Goal: Transaction & Acquisition: Purchase product/service

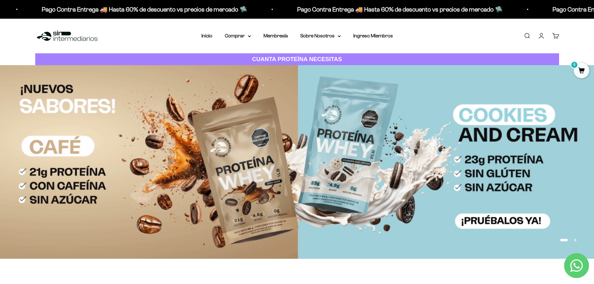
click at [542, 34] on link "Iniciar sesión" at bounding box center [541, 35] width 7 height 7
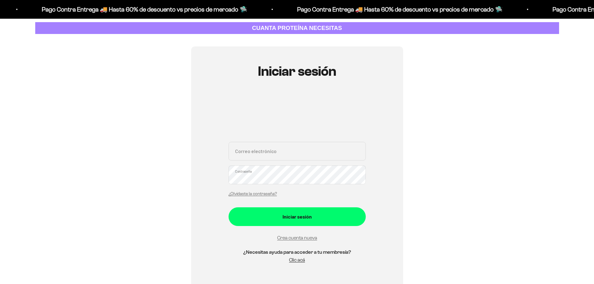
scroll to position [31, 0]
click at [570, 168] on section "Iniciar sesión Correo electrónico Contraseña ¿Olvidaste la contraseña? Iniciar …" at bounding box center [297, 167] width 594 height 266
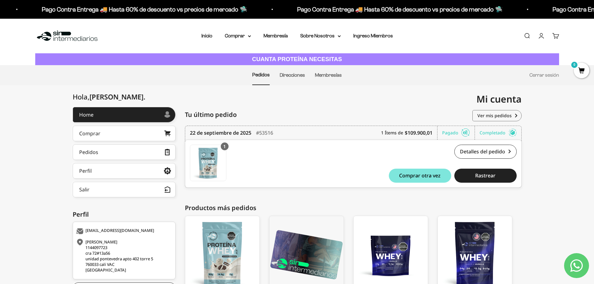
click at [548, 167] on div "Hola, andres . Home Comprar Pedidos Perfil Información personal Direcciones gua…" at bounding box center [297, 215] width 594 height 217
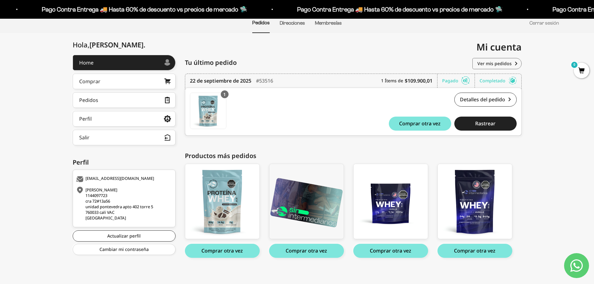
scroll to position [56, 0]
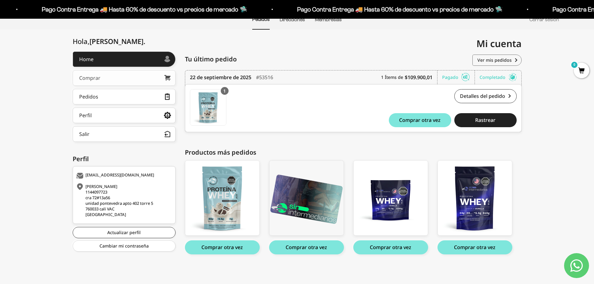
click at [136, 77] on link "Comprar" at bounding box center [124, 78] width 103 height 16
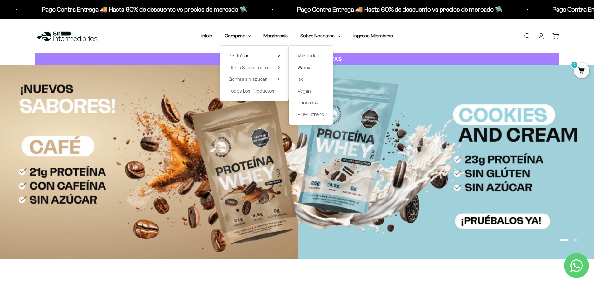
click at [306, 68] on span "Whey" at bounding box center [304, 67] width 13 height 5
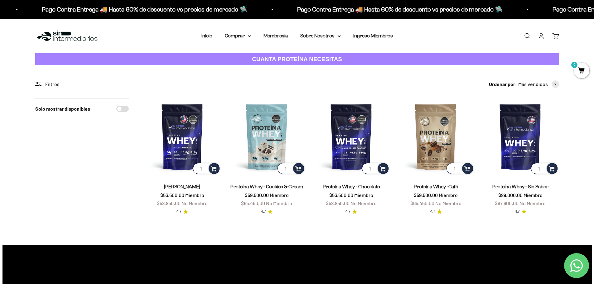
click at [74, 201] on div "Solo mostrar disponibles" at bounding box center [82, 156] width 94 height 117
click at [178, 144] on img at bounding box center [182, 136] width 77 height 77
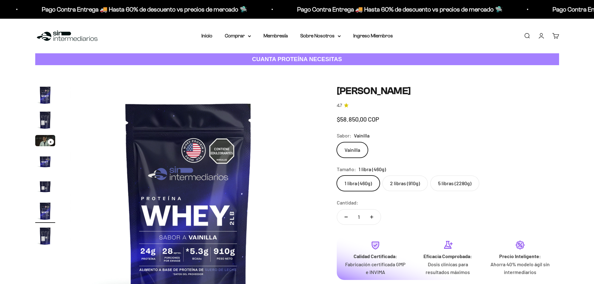
click at [406, 184] on label "2 libras (910g)" at bounding box center [405, 184] width 46 height 16
click at [337, 176] on input "2 libras (910g)" at bounding box center [337, 175] width 0 height 0
radio input "true"
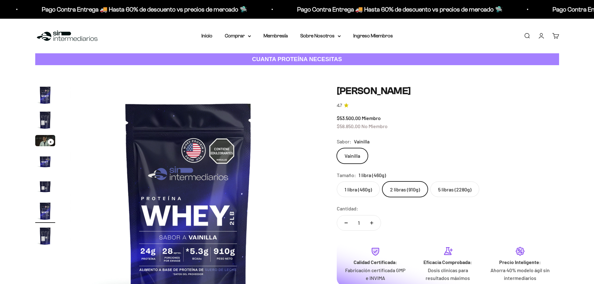
scroll to position [0, 1221]
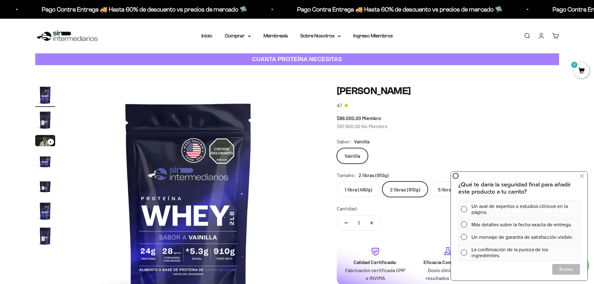
click at [10, 192] on div "Zoom Ir al artículo 1 Ir al artículo 2 Ir al artículo 3 Ir al artículo 4 Ir al …" at bounding box center [297, 203] width 594 height 277
click at [580, 178] on button at bounding box center [581, 176] width 11 height 10
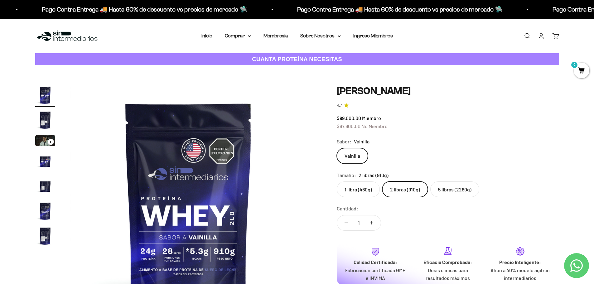
drag, startPoint x: 553, startPoint y: 173, endPoint x: 466, endPoint y: 175, distance: 87.4
click at [553, 173] on div "Tamaño: 2 libras (910g)" at bounding box center [448, 175] width 222 height 8
click at [377, 223] on button "Aumentar cantidad" at bounding box center [372, 223] width 18 height 15
type input "2"
click at [405, 214] on div "Cantidad: 2" at bounding box center [448, 219] width 222 height 28
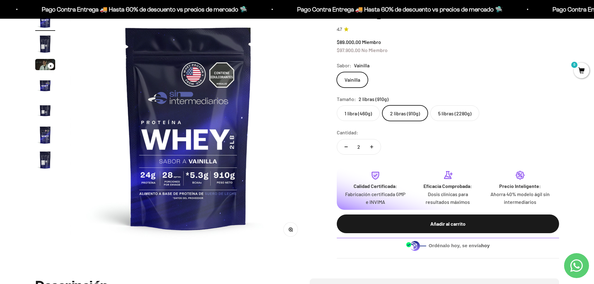
scroll to position [125, 0]
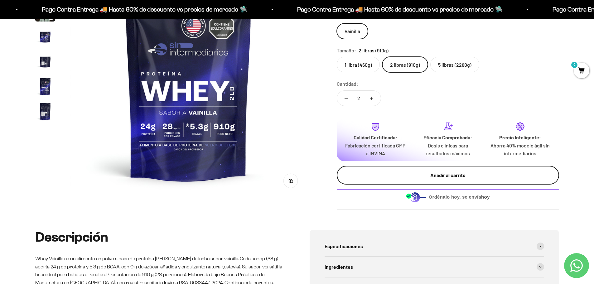
click at [409, 177] on div "Añadir al carrito" at bounding box center [447, 175] width 197 height 8
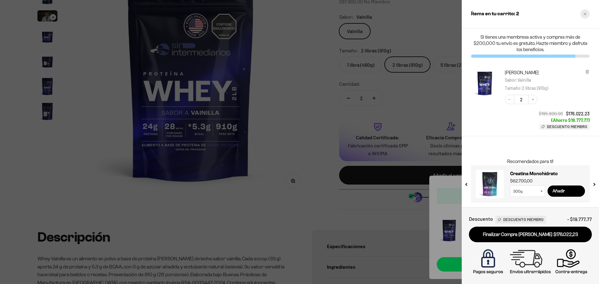
click at [585, 16] on div "Close cart" at bounding box center [584, 13] width 9 height 9
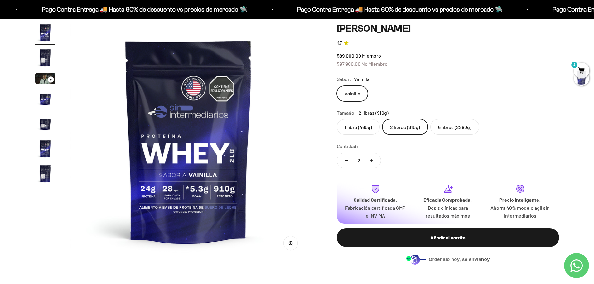
scroll to position [0, 0]
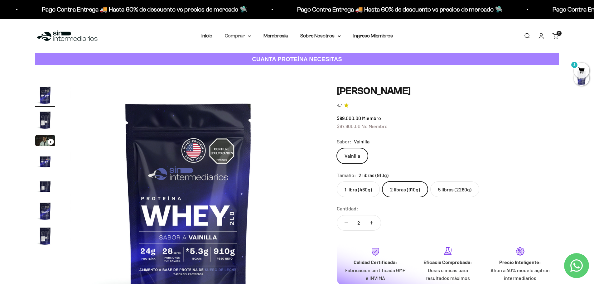
click at [247, 38] on summary "Comprar" at bounding box center [238, 36] width 26 height 8
click at [266, 67] on span "Otros Suplementos" at bounding box center [250, 67] width 42 height 5
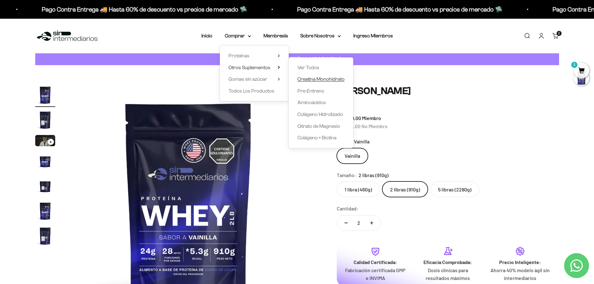
click at [320, 79] on span "Creatina Monohidrato" at bounding box center [321, 78] width 47 height 5
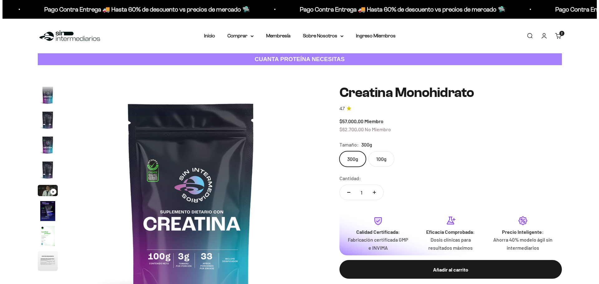
scroll to position [26, 0]
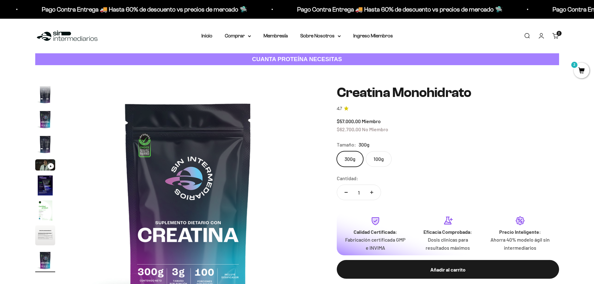
click at [371, 188] on button "Aumentar cantidad" at bounding box center [372, 192] width 18 height 15
type input "3"
click at [430, 155] on div "300g 100g" at bounding box center [448, 159] width 222 height 16
click at [559, 166] on div "Zoom Ir al artículo 1 Ir al artículo 2 Ir al artículo 3 Ir al artículo 4 Ir al …" at bounding box center [297, 203] width 594 height 277
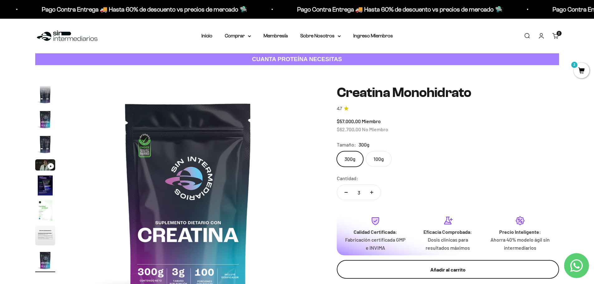
click at [416, 269] on div "Añadir al carrito" at bounding box center [447, 270] width 197 height 8
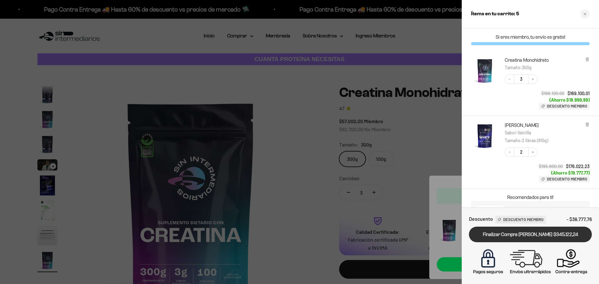
click at [531, 235] on link "Finalizar Compra [PERSON_NAME] $345.122,24" at bounding box center [530, 235] width 123 height 16
